Goal: Book appointment/travel/reservation

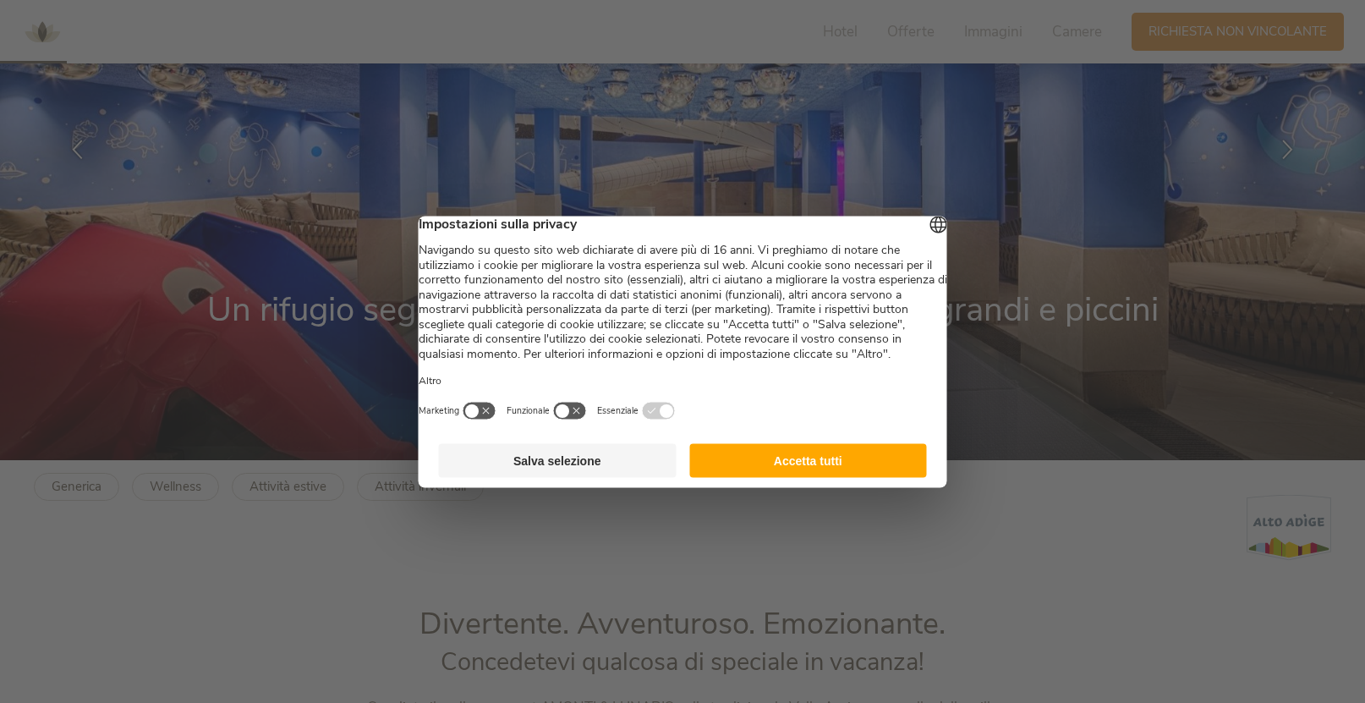
click at [572, 477] on button "Salva selezione" at bounding box center [558, 460] width 238 height 34
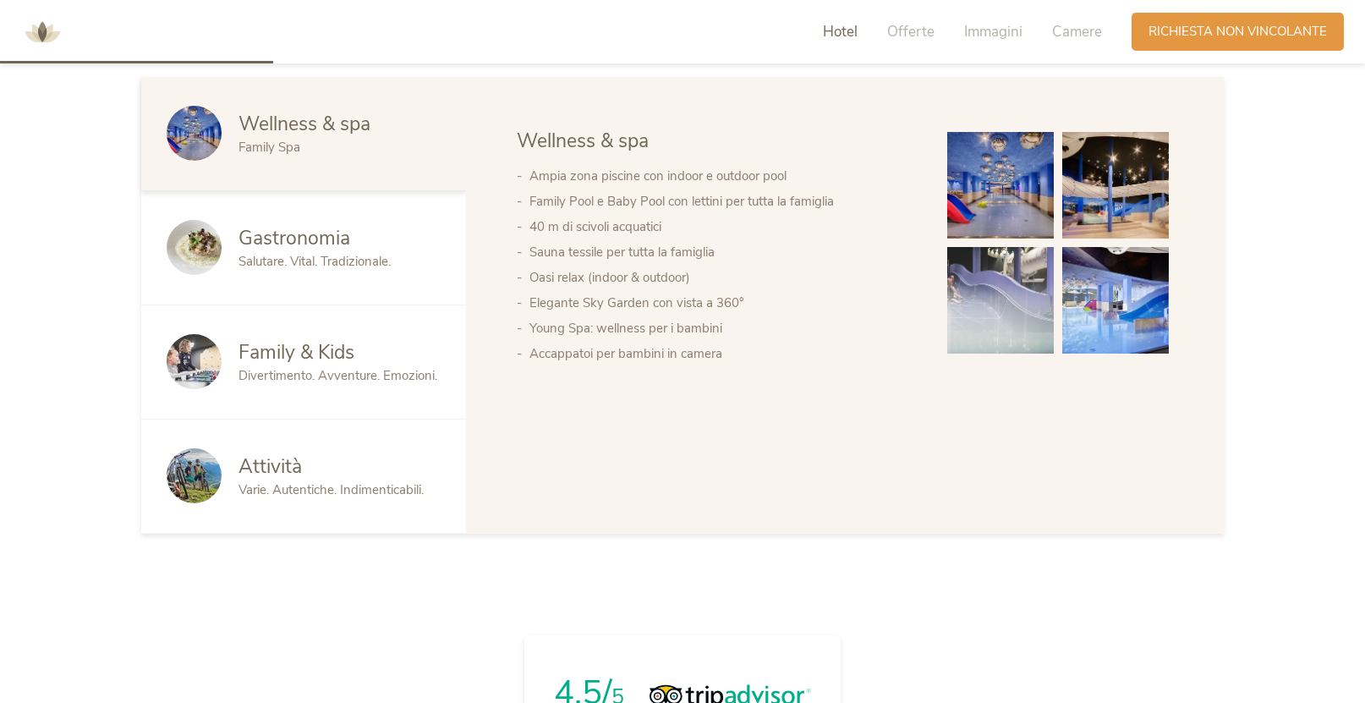
scroll to position [993, 0]
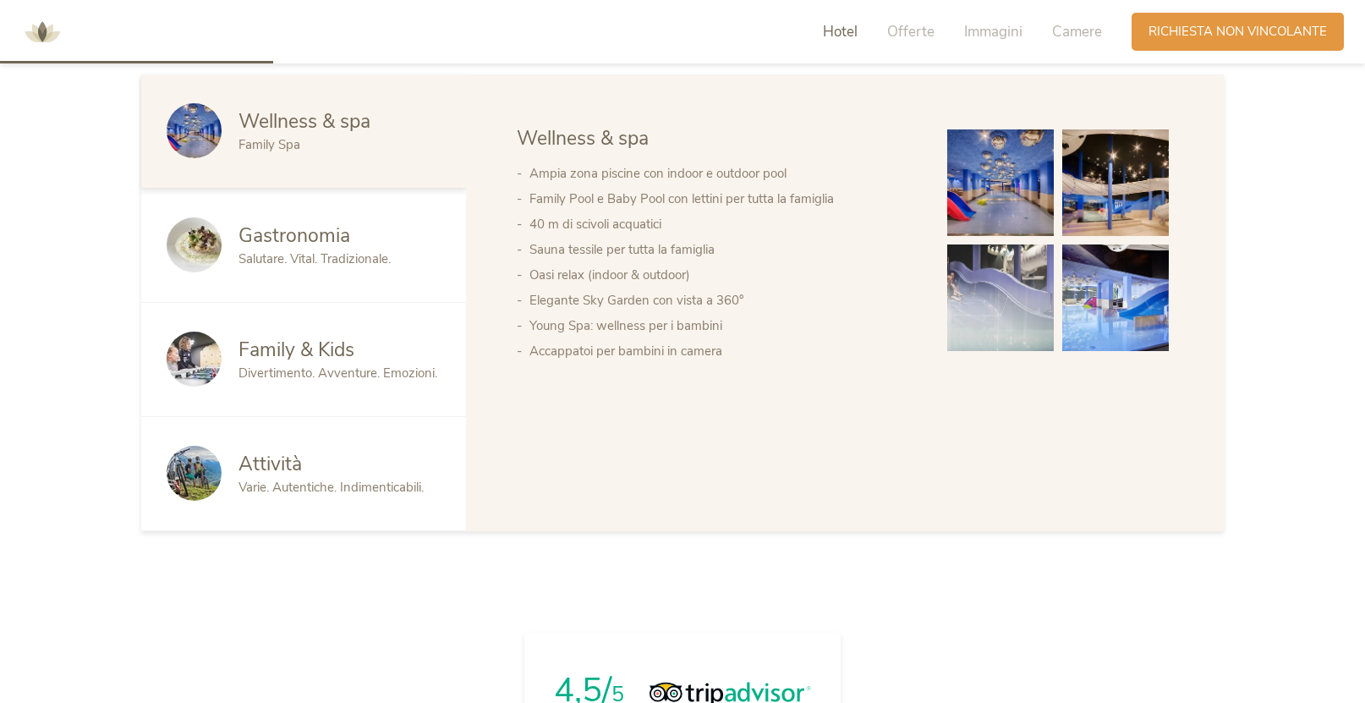
click at [375, 354] on div "Family & Kids" at bounding box center [340, 350] width 202 height 27
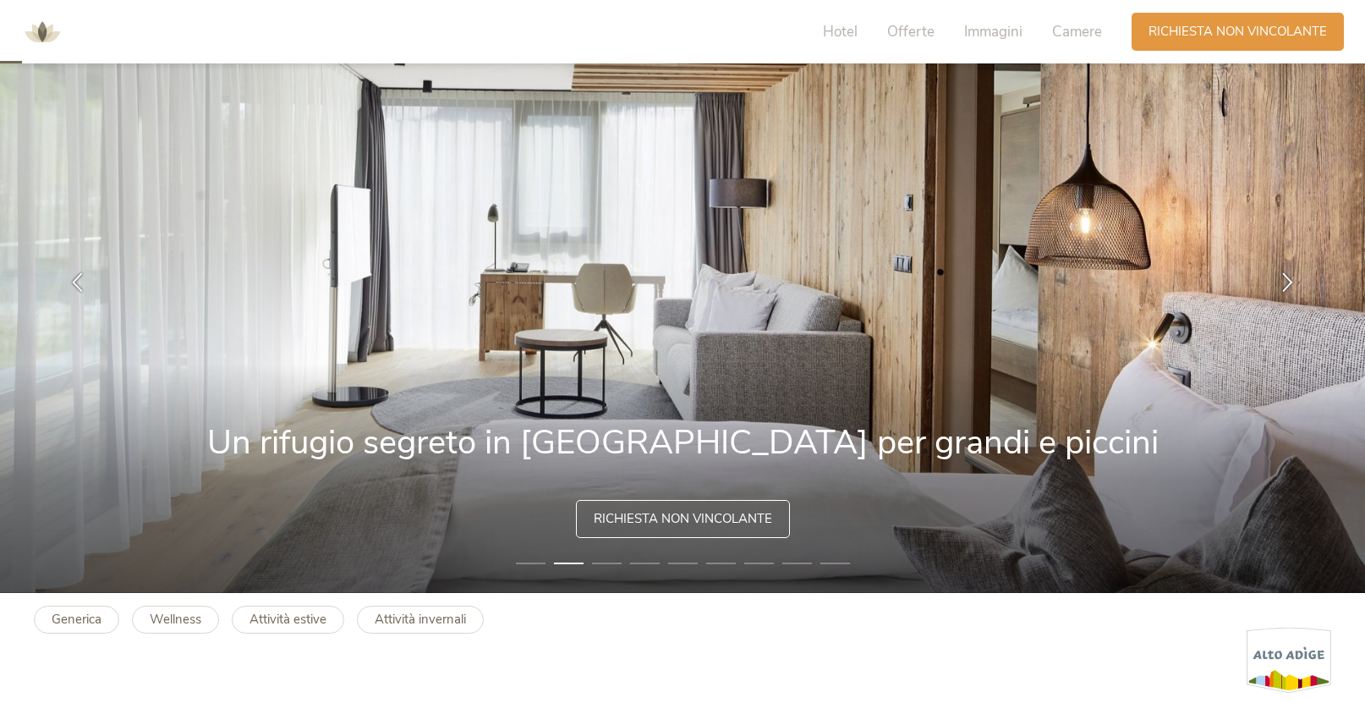
scroll to position [0, 0]
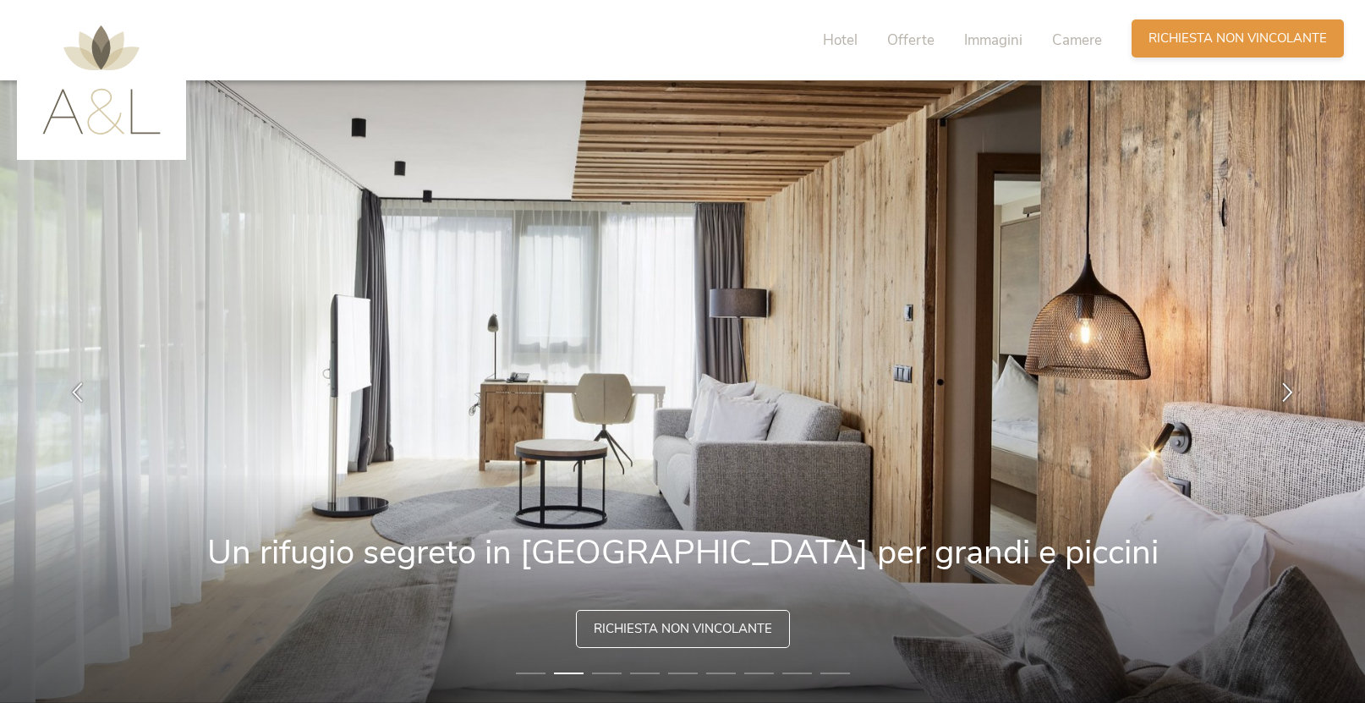
click at [1186, 36] on span "Richiesta non vincolante" at bounding box center [1238, 39] width 178 height 18
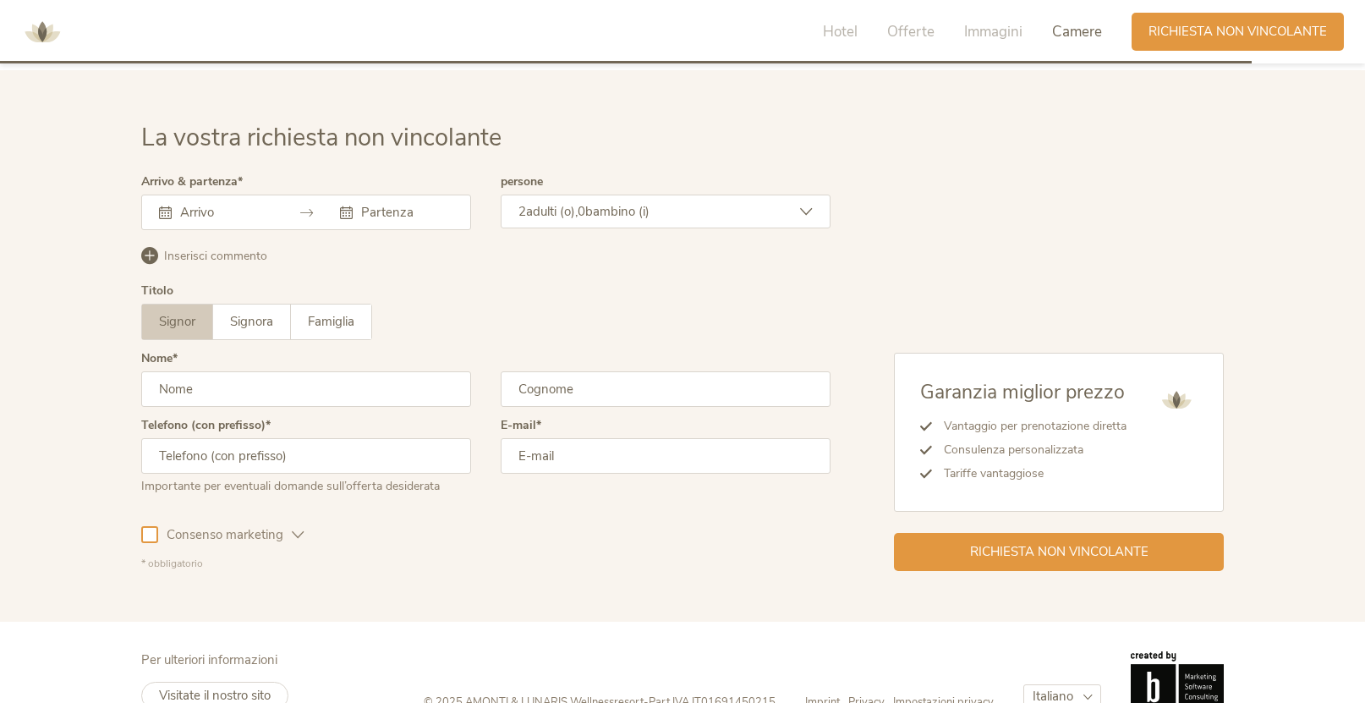
scroll to position [4953, 0]
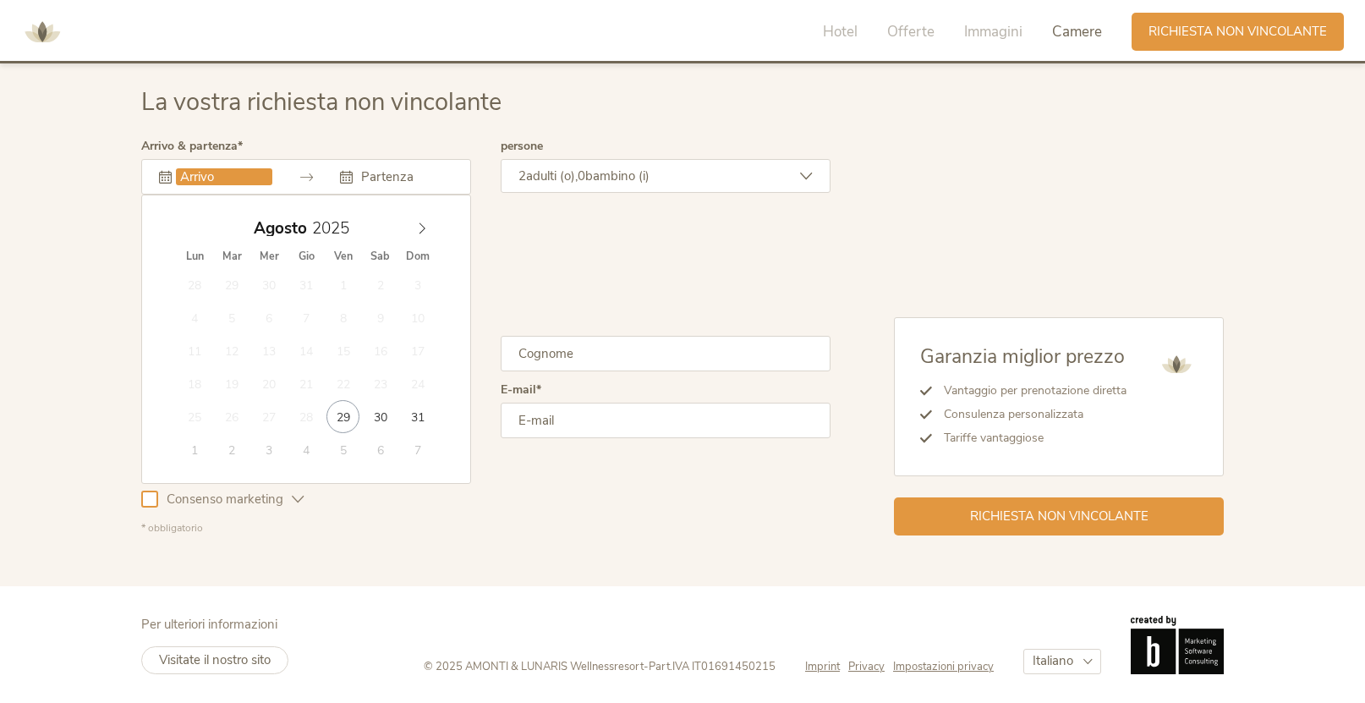
click at [199, 181] on input "text" at bounding box center [224, 176] width 96 height 17
click at [416, 217] on span at bounding box center [422, 224] width 29 height 24
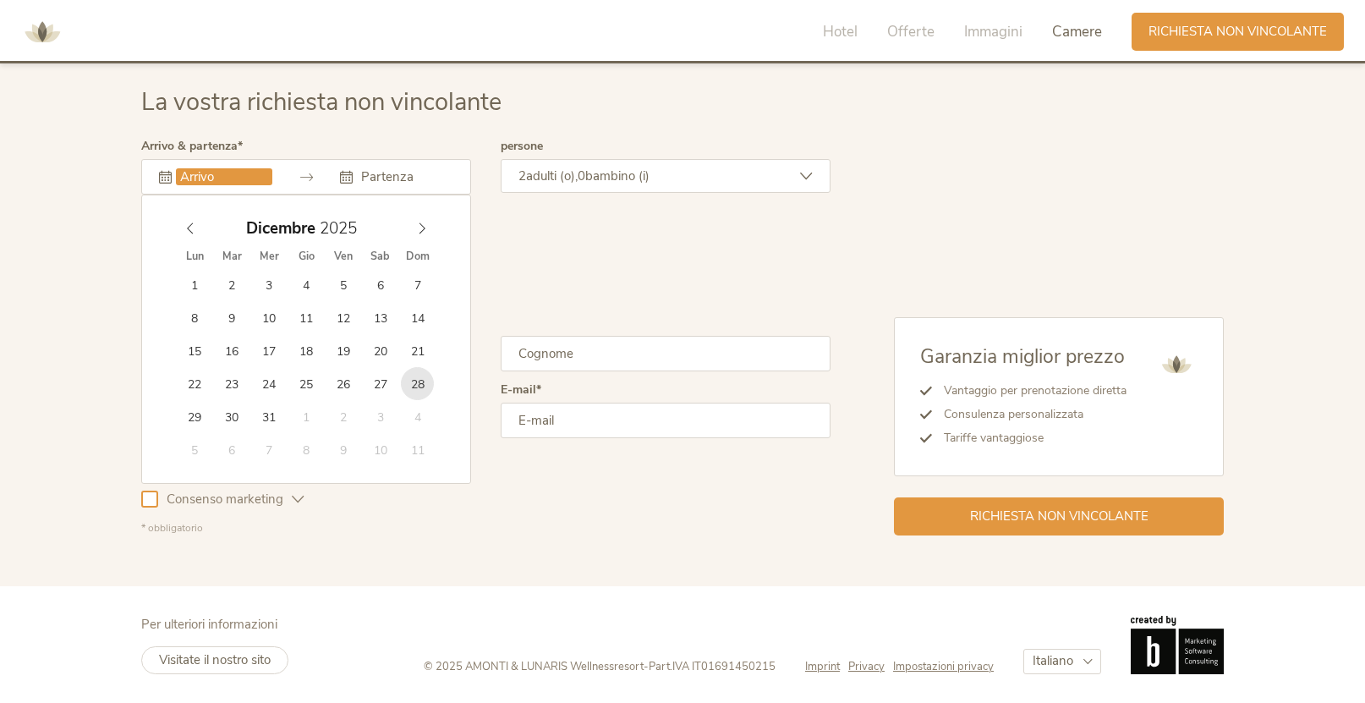
type input "[DATE]"
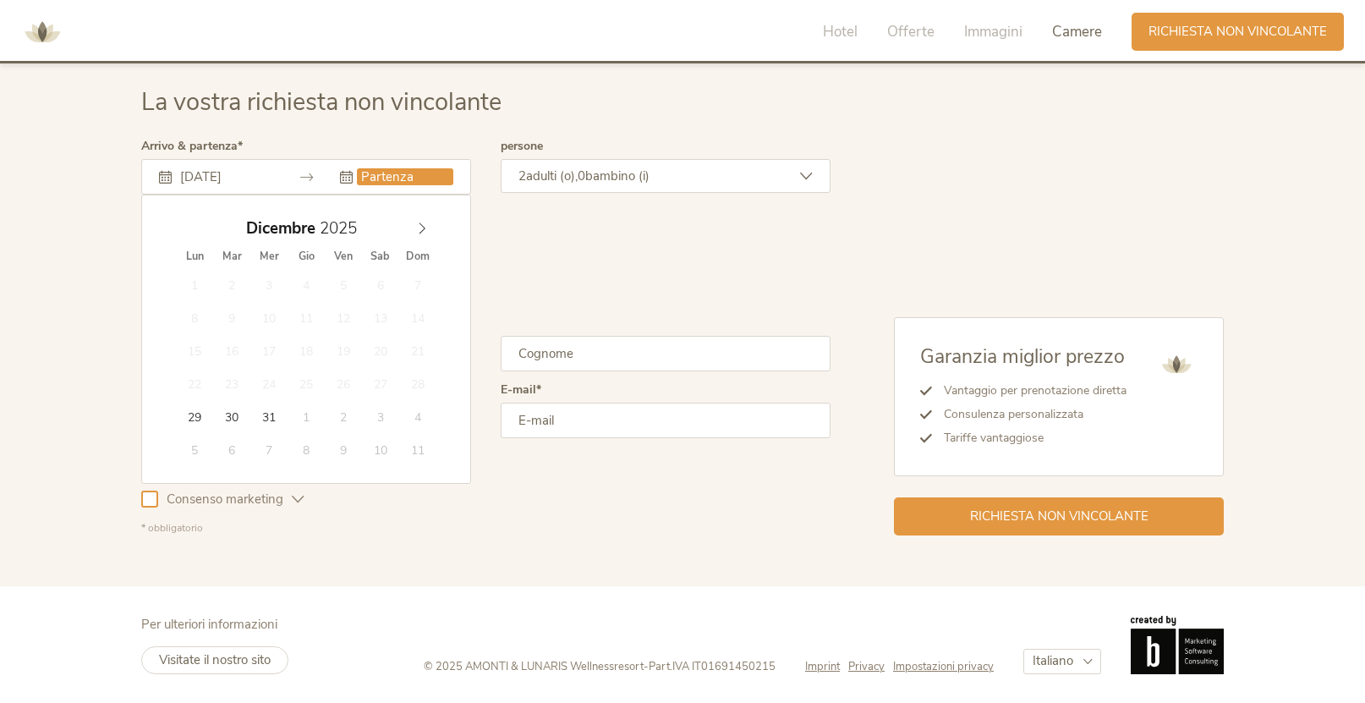
click at [420, 236] on div "[DATE]" at bounding box center [306, 228] width 261 height 32
type input "2026"
click at [420, 228] on icon at bounding box center [422, 228] width 12 height 12
type input "[DATE]"
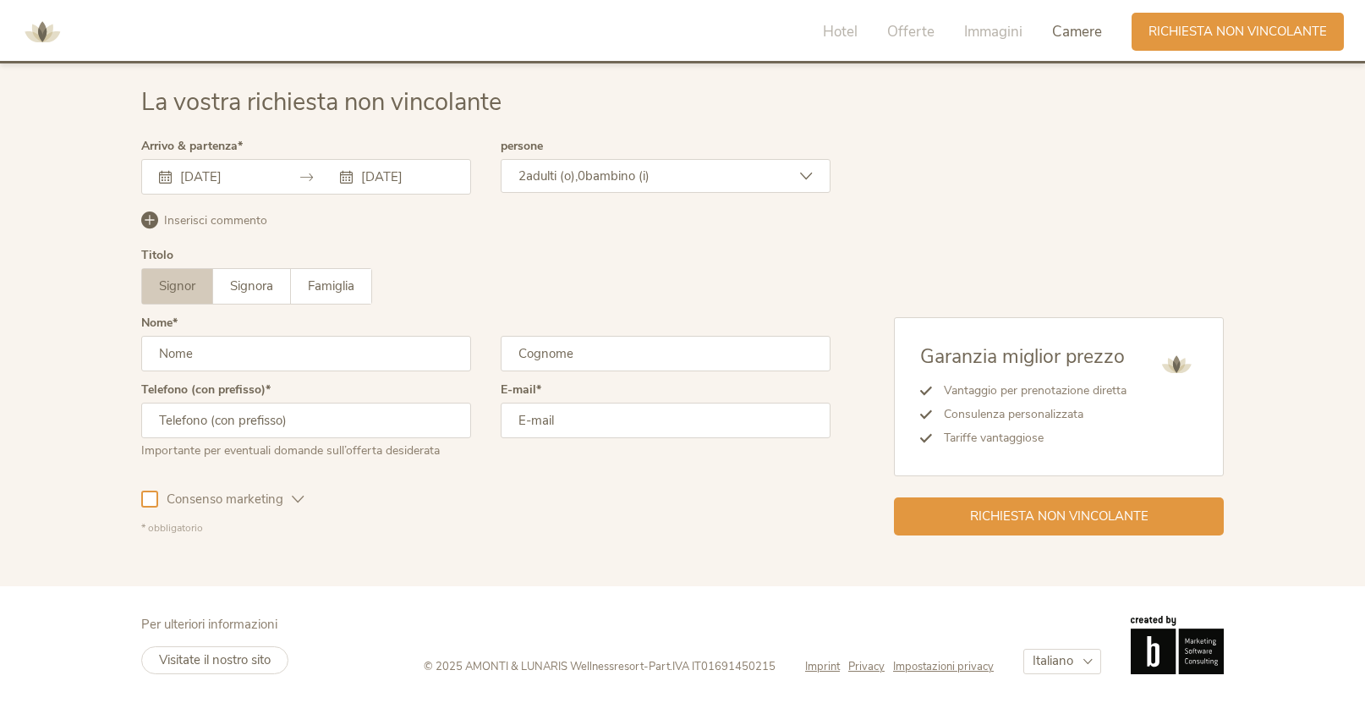
click at [553, 174] on span "adulti (o)," at bounding box center [552, 175] width 52 height 17
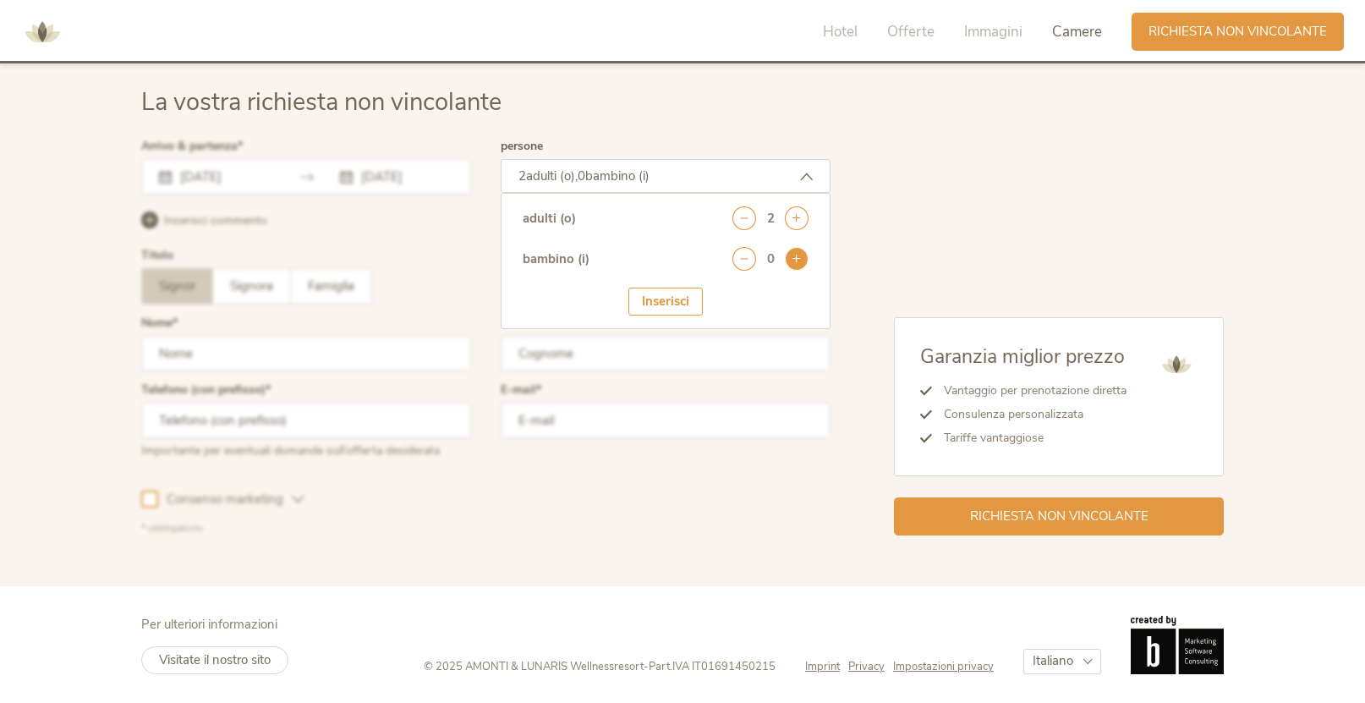
click at [797, 255] on icon at bounding box center [797, 259] width 24 height 24
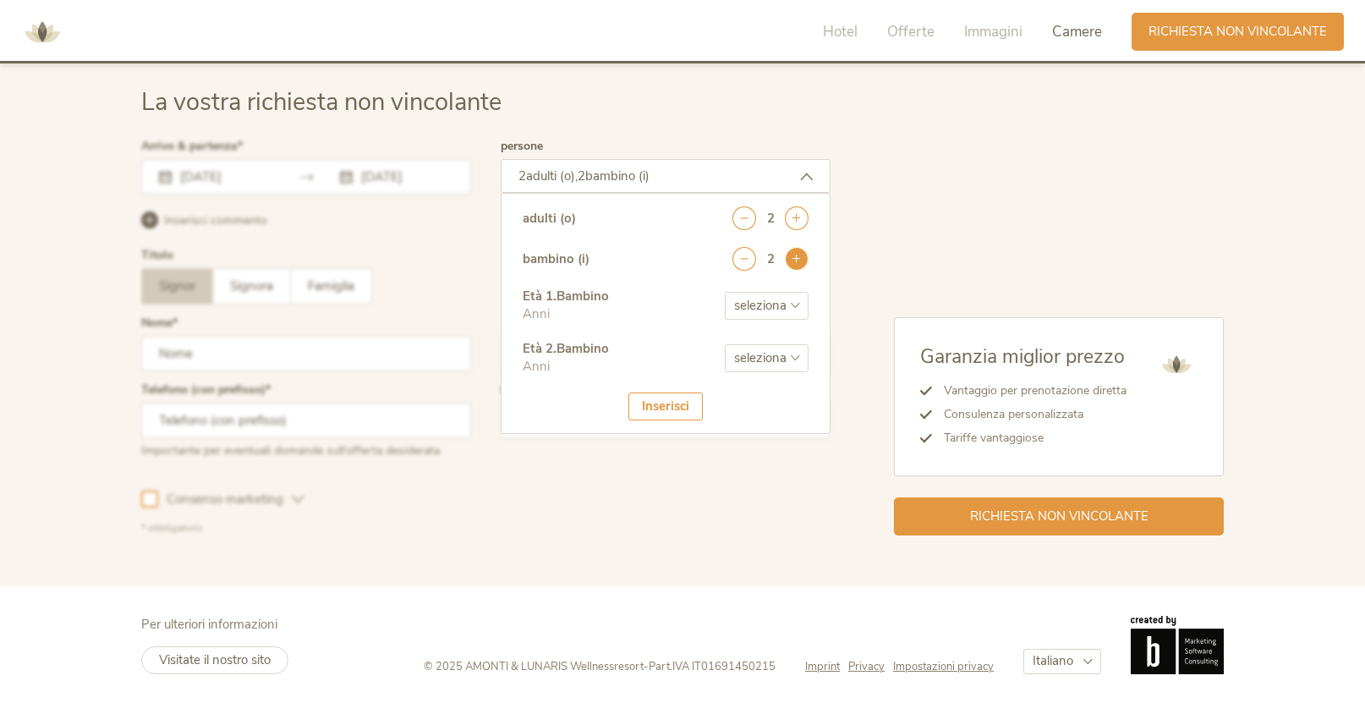
click at [797, 255] on icon at bounding box center [797, 259] width 24 height 24
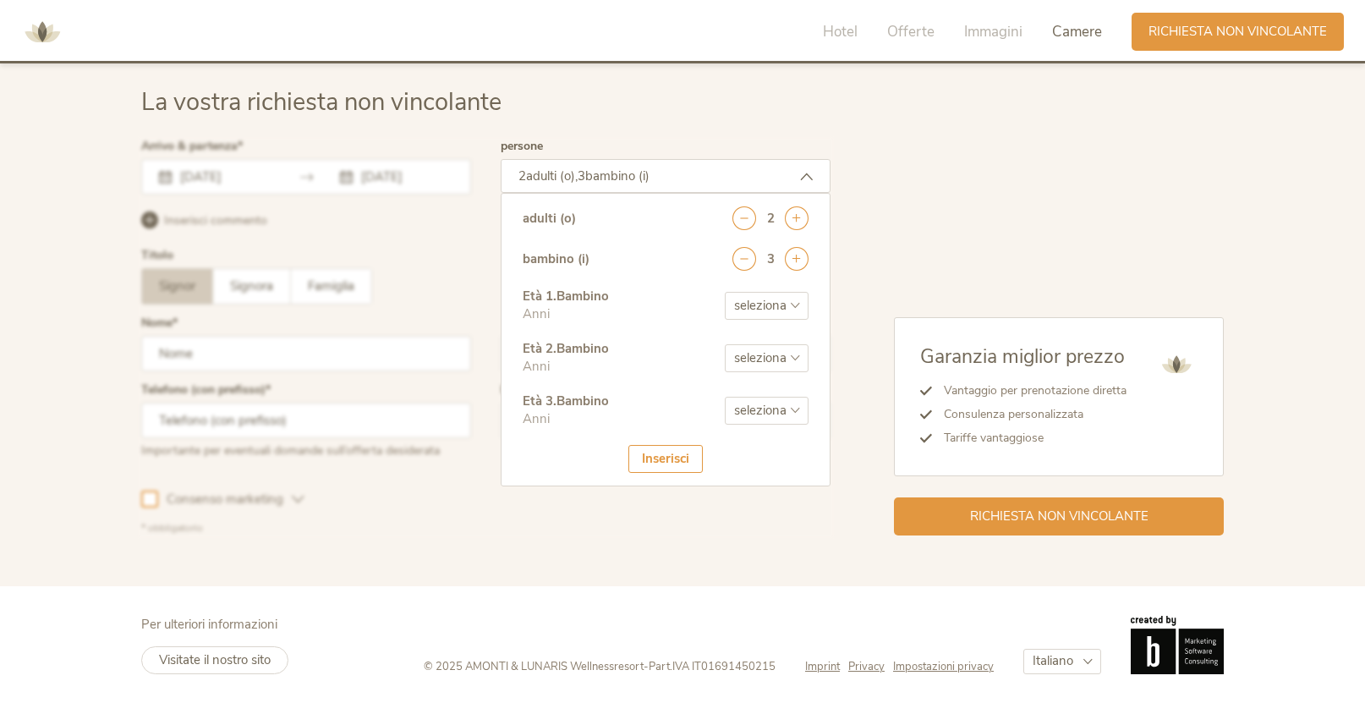
click at [773, 296] on select "seleziona 0 1 2 3 4 5 6 7 8 9 10 11 12 13 14 15 16 17" at bounding box center [767, 306] width 84 height 28
select select "14"
click at [783, 359] on select "seleziona 0 1 2 3 4 5 6 7 8 9 10 11 12 13 14 15 16 17" at bounding box center [767, 358] width 84 height 28
select select "8"
click at [771, 416] on select "seleziona 0 1 2 3 4 5 6 7 8 9 10 11 12 13 14 15 16 17" at bounding box center [767, 411] width 84 height 28
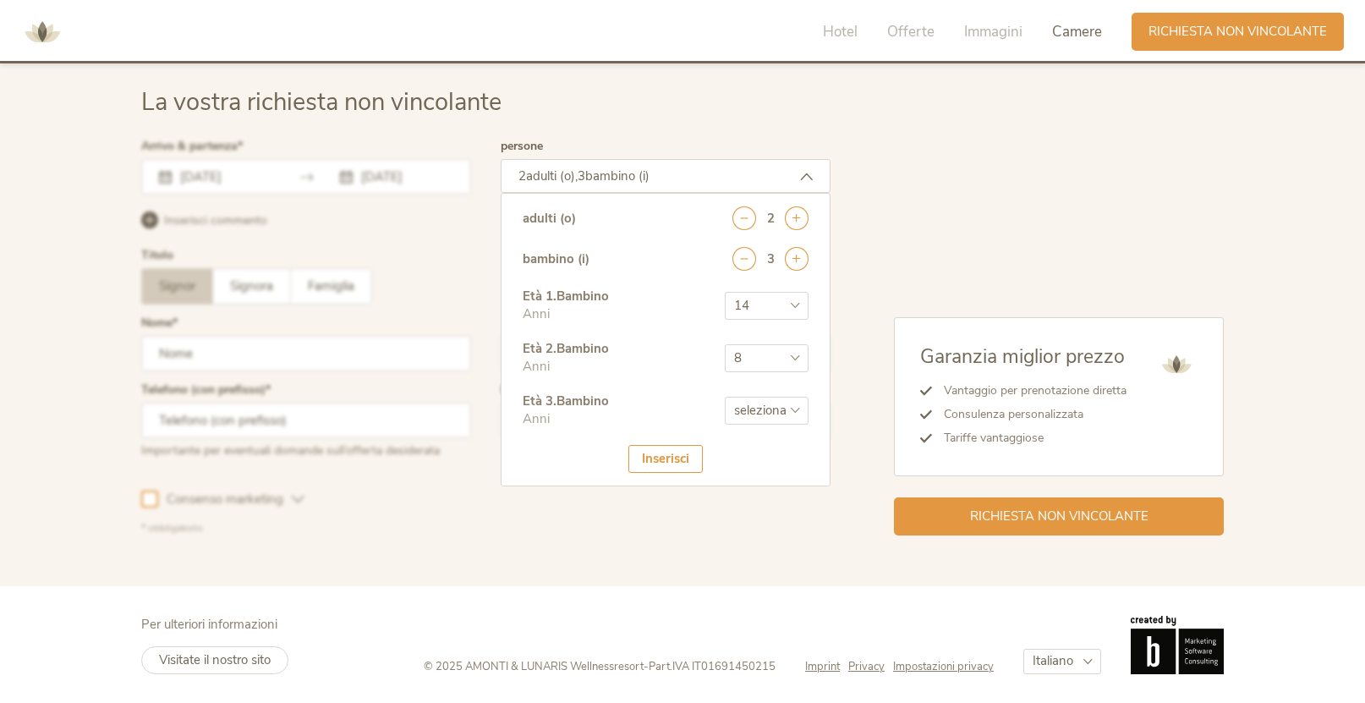
select select "5"
click at [660, 458] on div "Inserisci" at bounding box center [665, 459] width 74 height 28
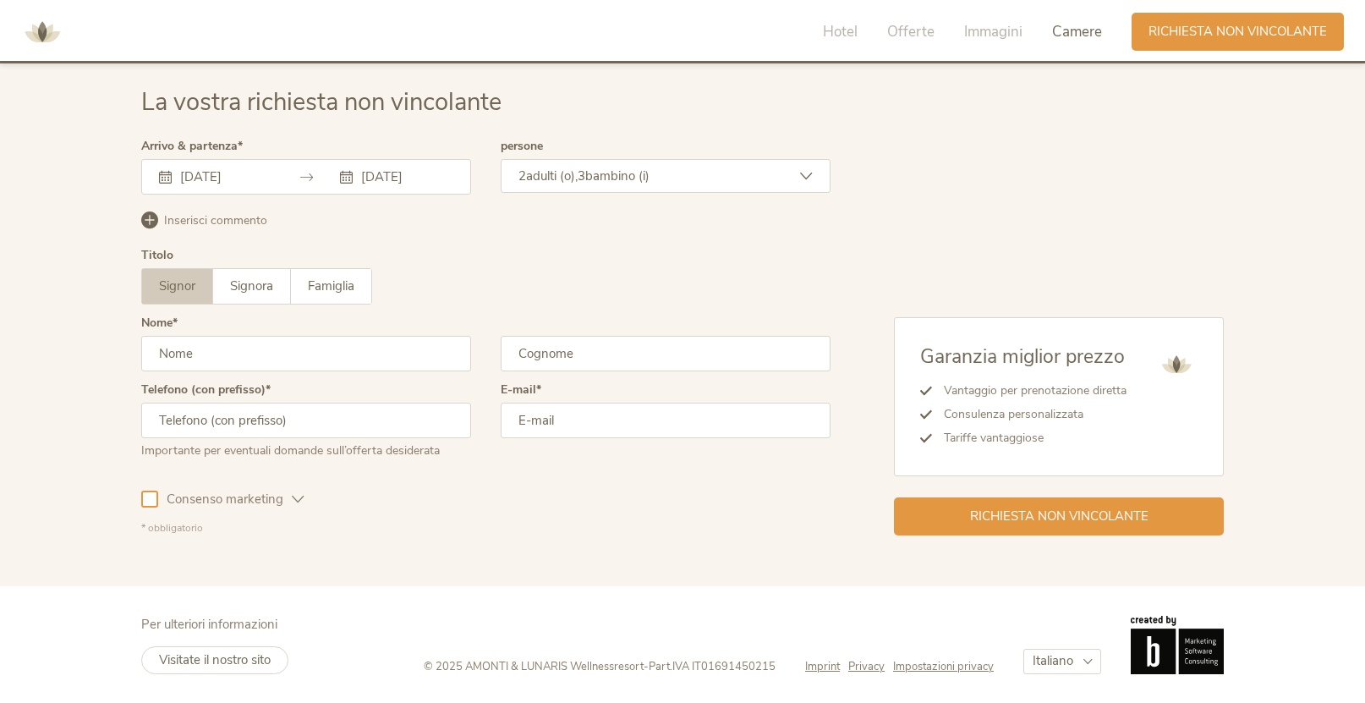
scroll to position [4955, 0]
click at [272, 343] on input "text" at bounding box center [306, 353] width 330 height 36
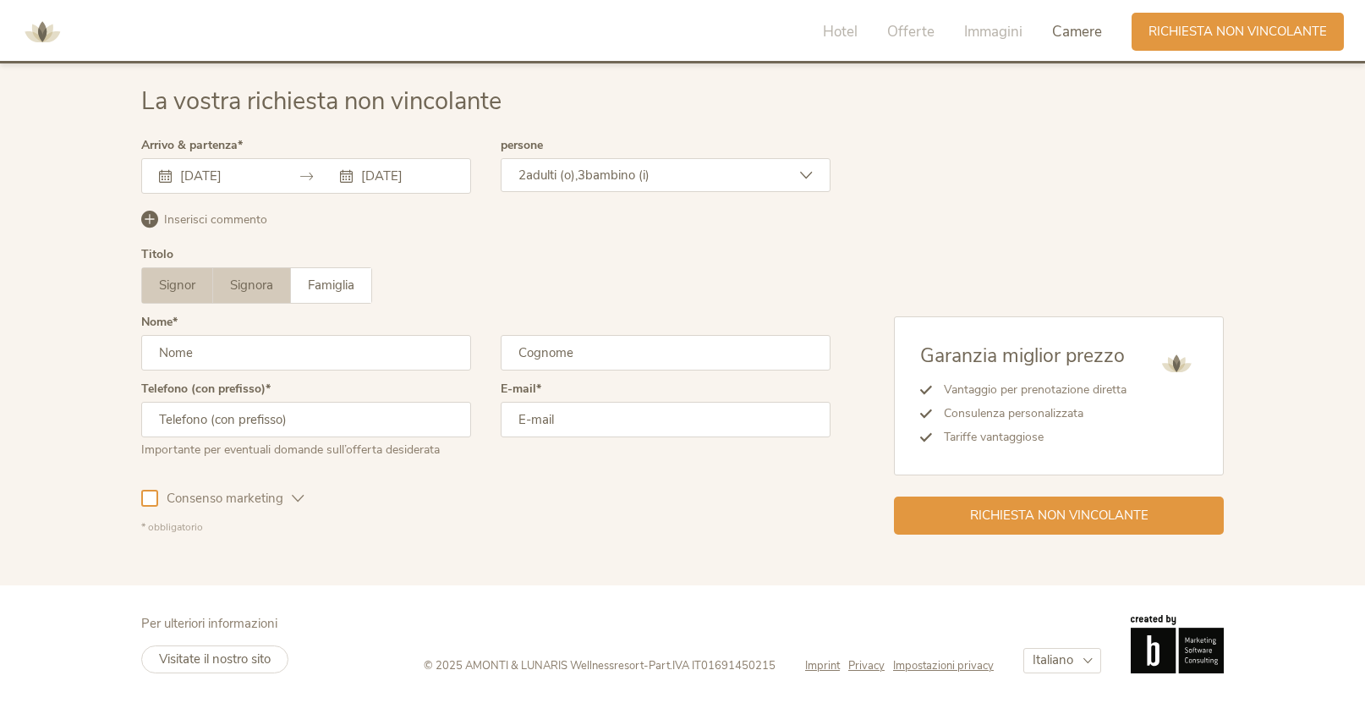
click at [270, 280] on span "Signora" at bounding box center [251, 285] width 43 height 17
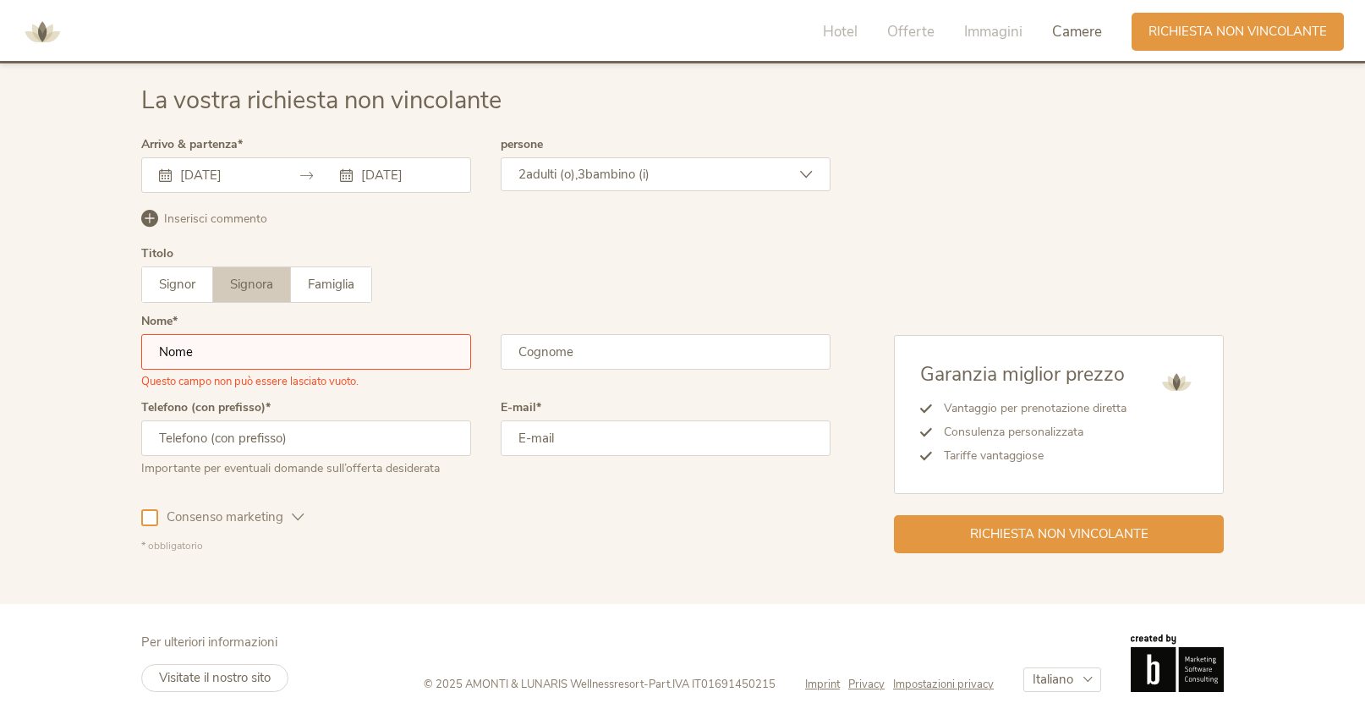
click at [259, 351] on input "text" at bounding box center [306, 352] width 330 height 36
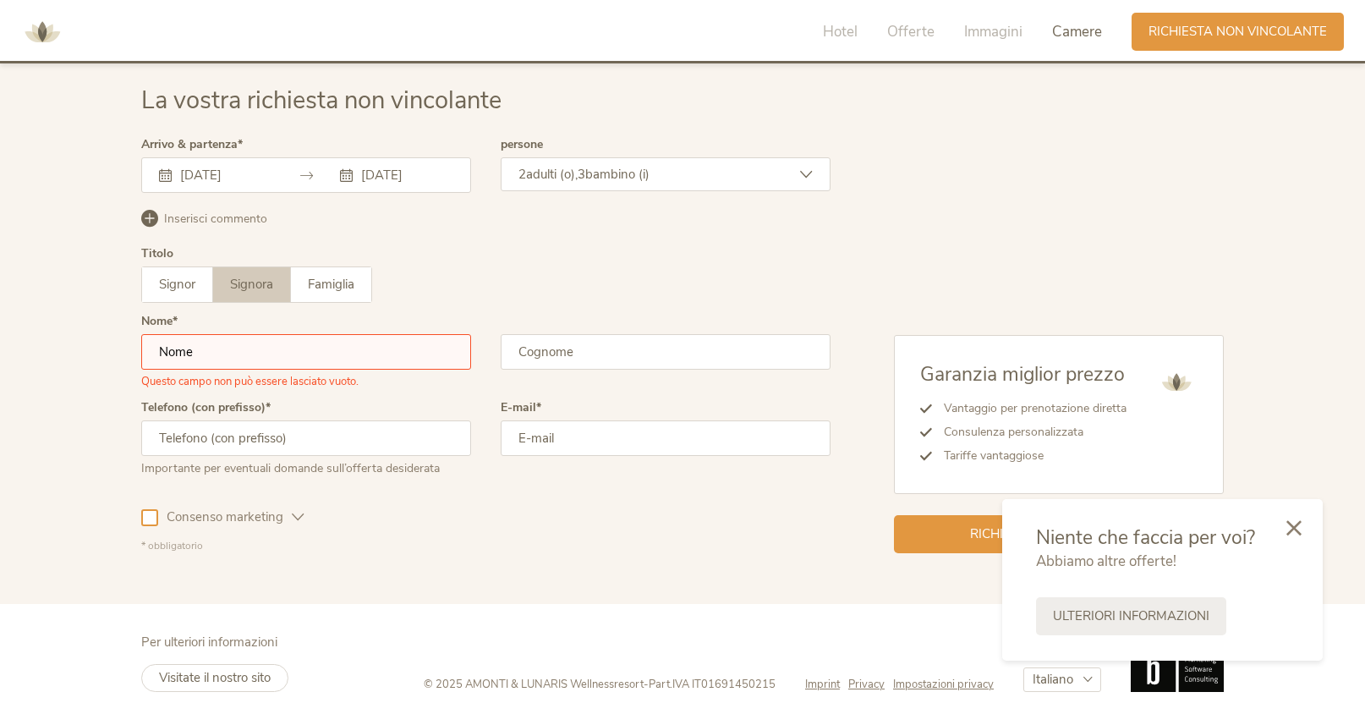
type input "Gloria"
type input "Pezzini"
type input "3477516554"
type input "[EMAIL_ADDRESS][DOMAIN_NAME]"
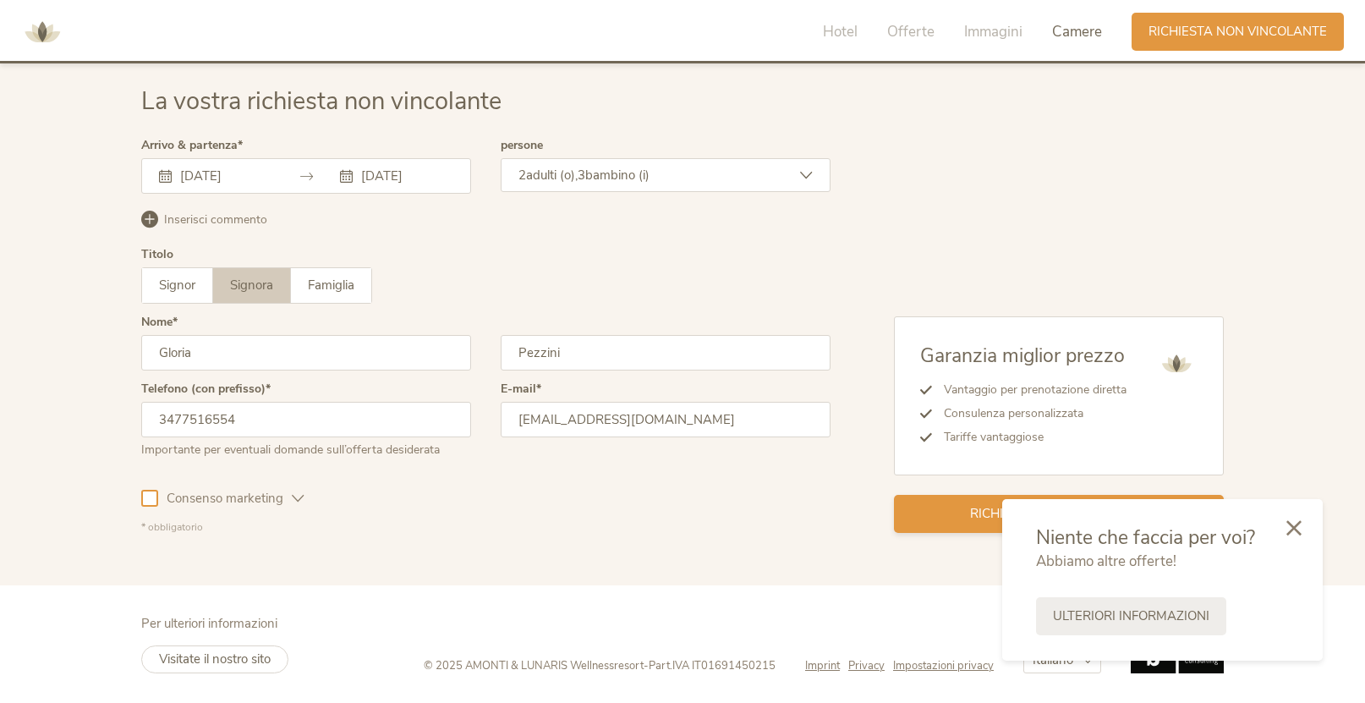
click at [974, 514] on span "Richiesta non vincolante" at bounding box center [1059, 514] width 178 height 18
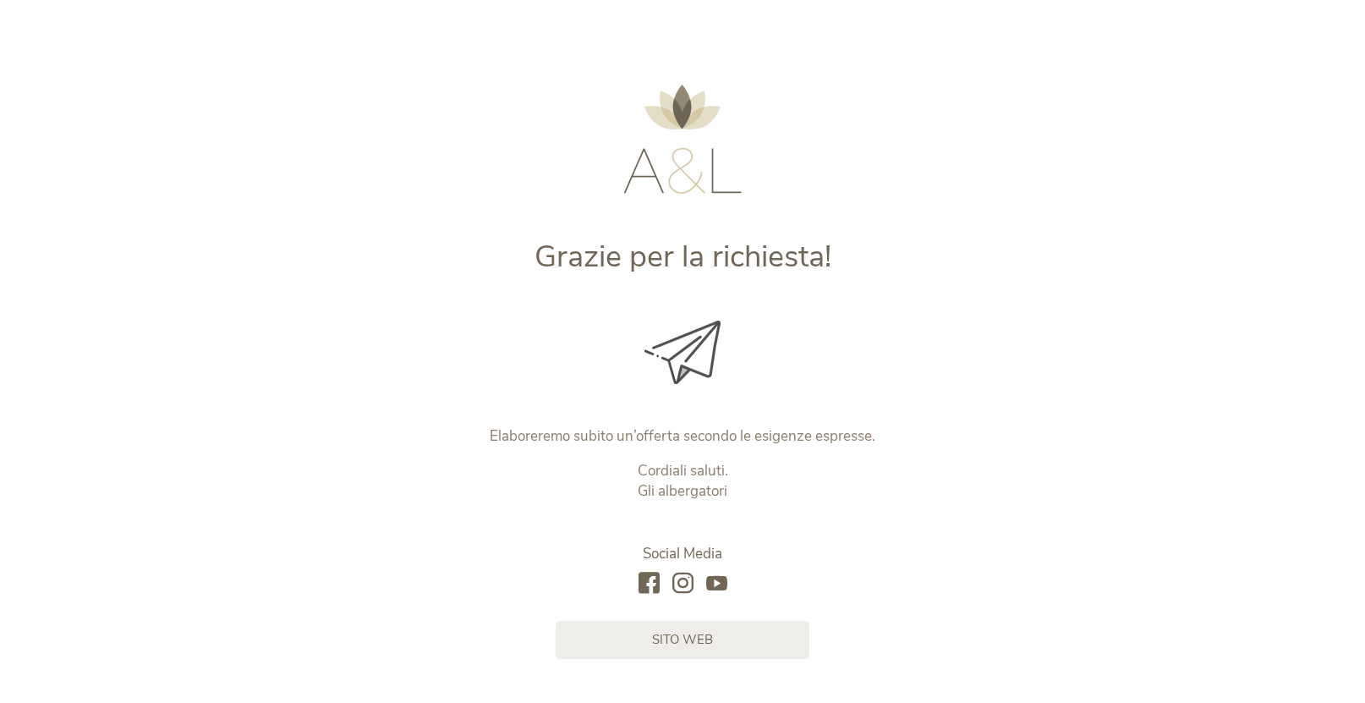
click at [680, 174] on img at bounding box center [682, 139] width 118 height 109
